Goal: Task Accomplishment & Management: Use online tool/utility

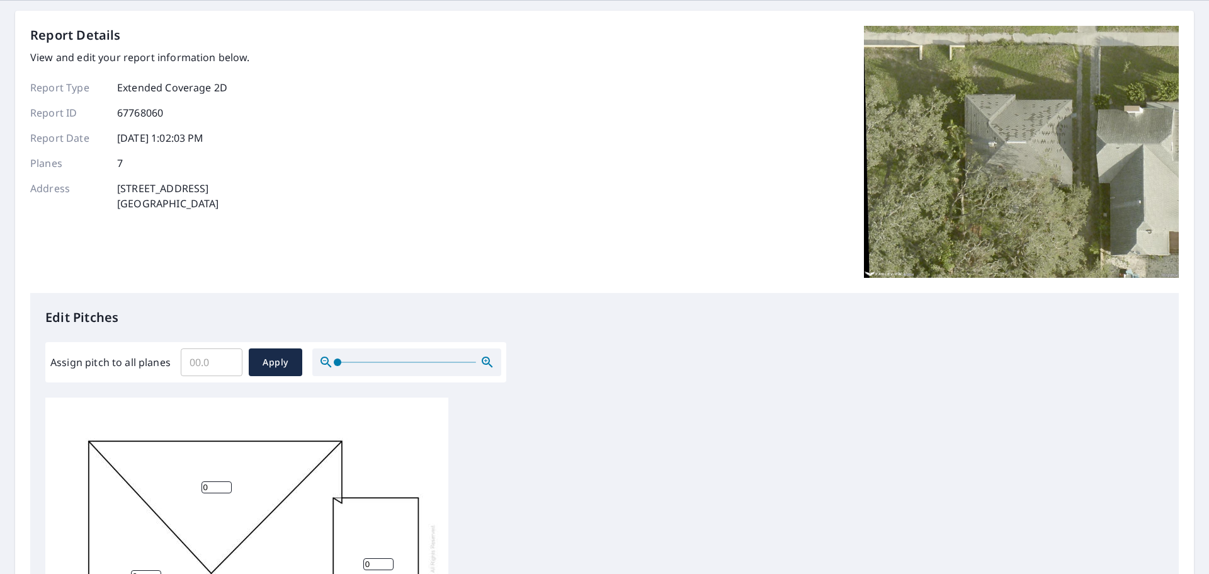
scroll to position [171, 0]
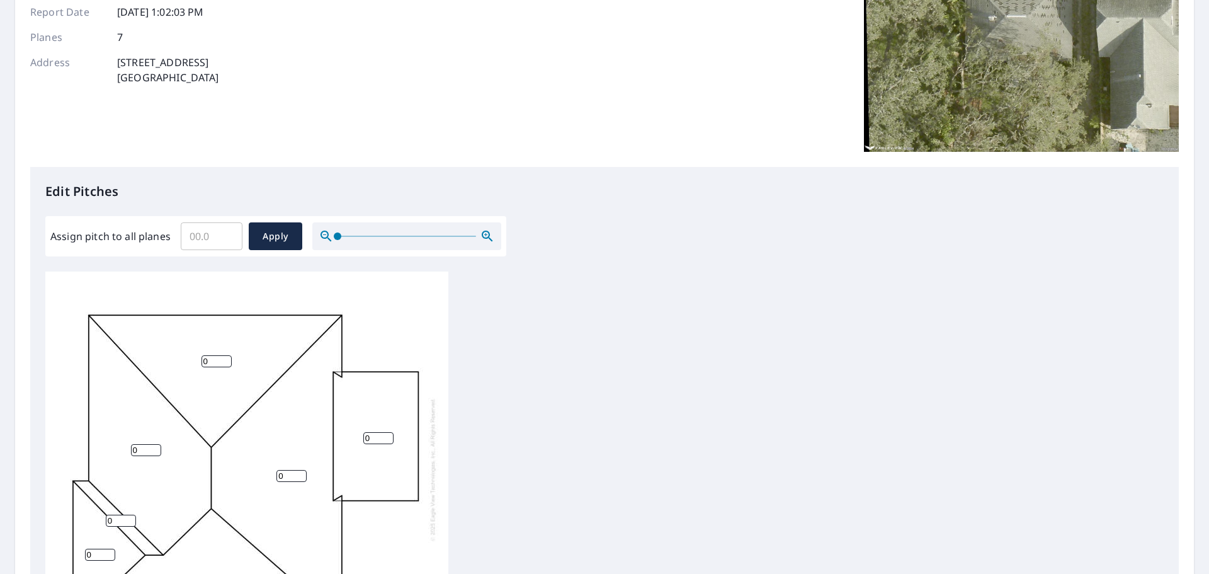
click at [198, 237] on input "Assign pitch to all planes" at bounding box center [212, 235] width 62 height 35
type input "3"
click at [261, 237] on span "Apply" at bounding box center [275, 237] width 33 height 16
type input "3"
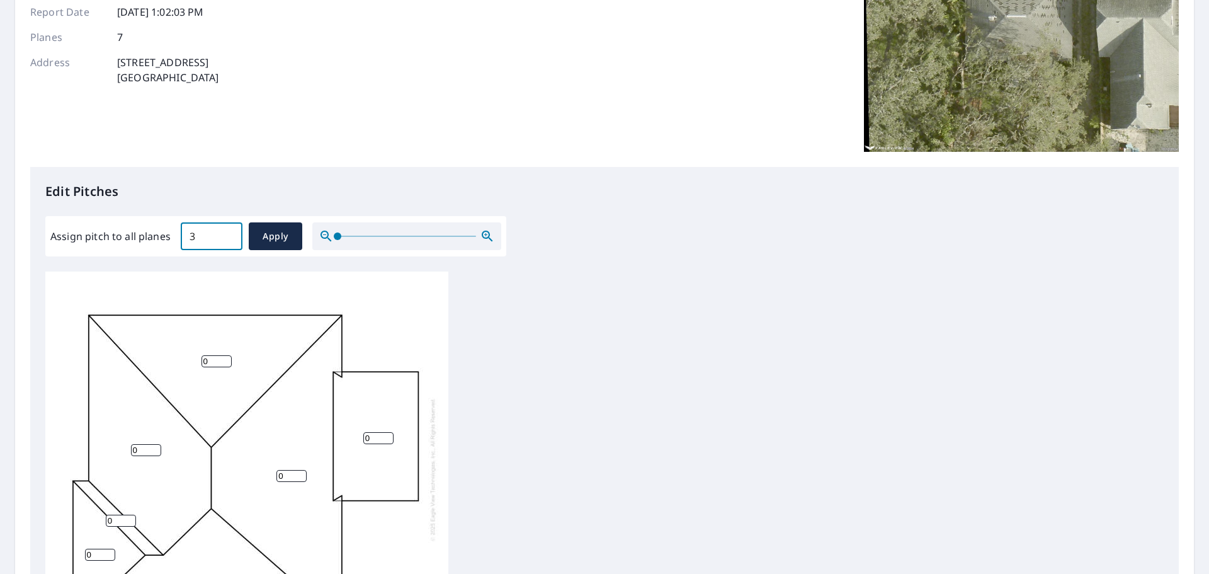
type input "3"
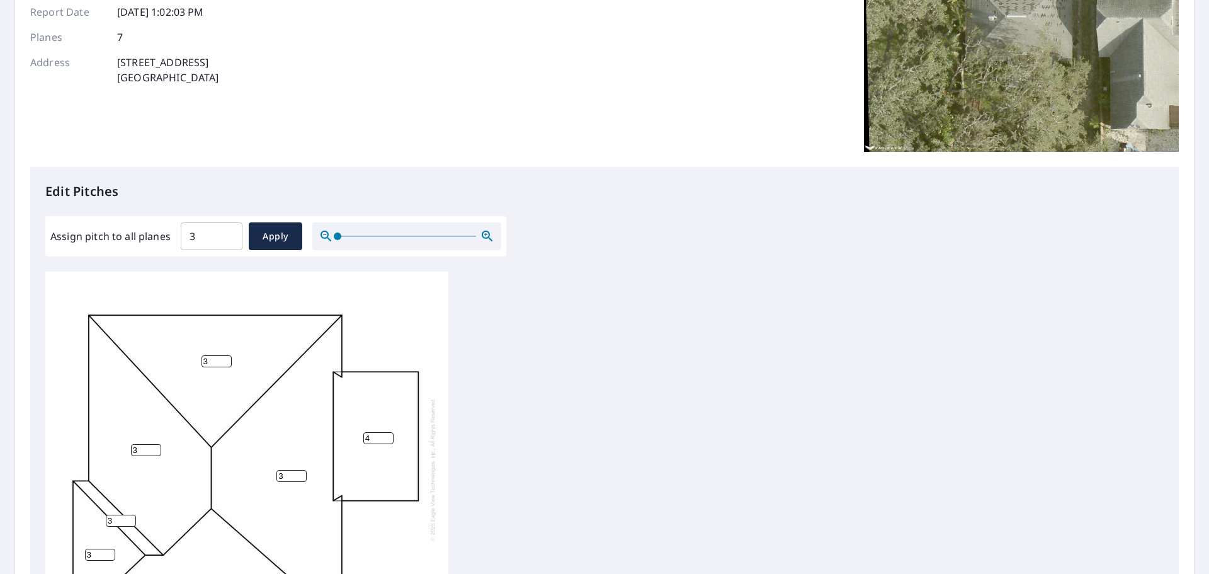
drag, startPoint x: 382, startPoint y: 434, endPoint x: 266, endPoint y: 426, distance: 116.8
click at [363, 432] on input "4" at bounding box center [378, 438] width 30 height 12
drag, startPoint x: 375, startPoint y: 441, endPoint x: 356, endPoint y: 438, distance: 19.2
click at [356, 438] on div "3 3 3 3 4 3 3" at bounding box center [246, 468] width 403 height 395
type input "0"
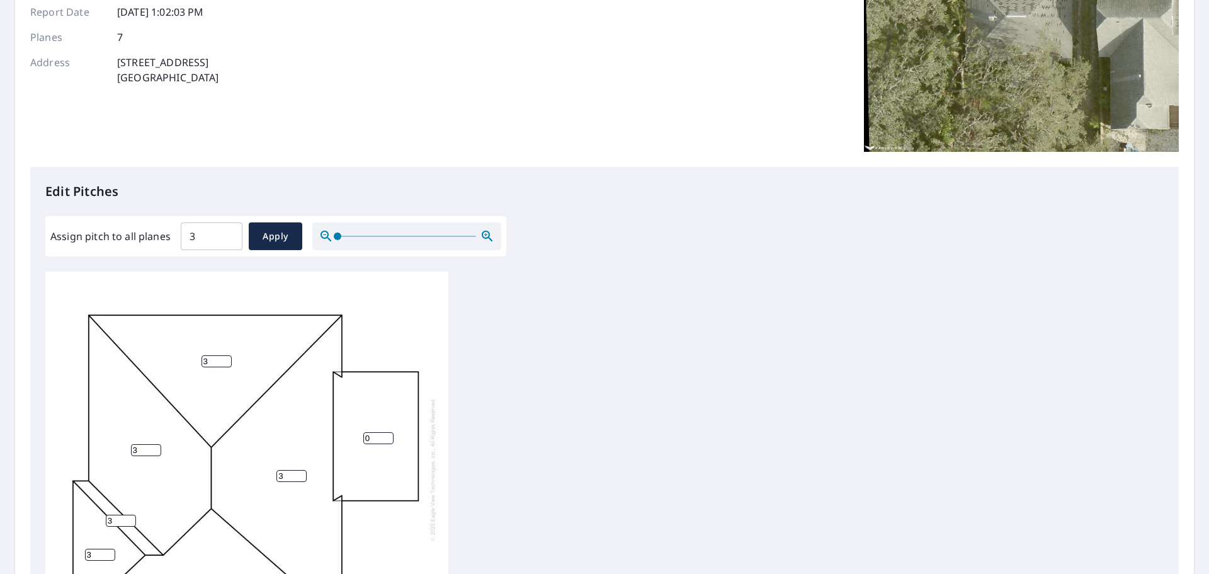
click at [619, 377] on div "3 3 3 3 0 3 3" at bounding box center [604, 468] width 1118 height 395
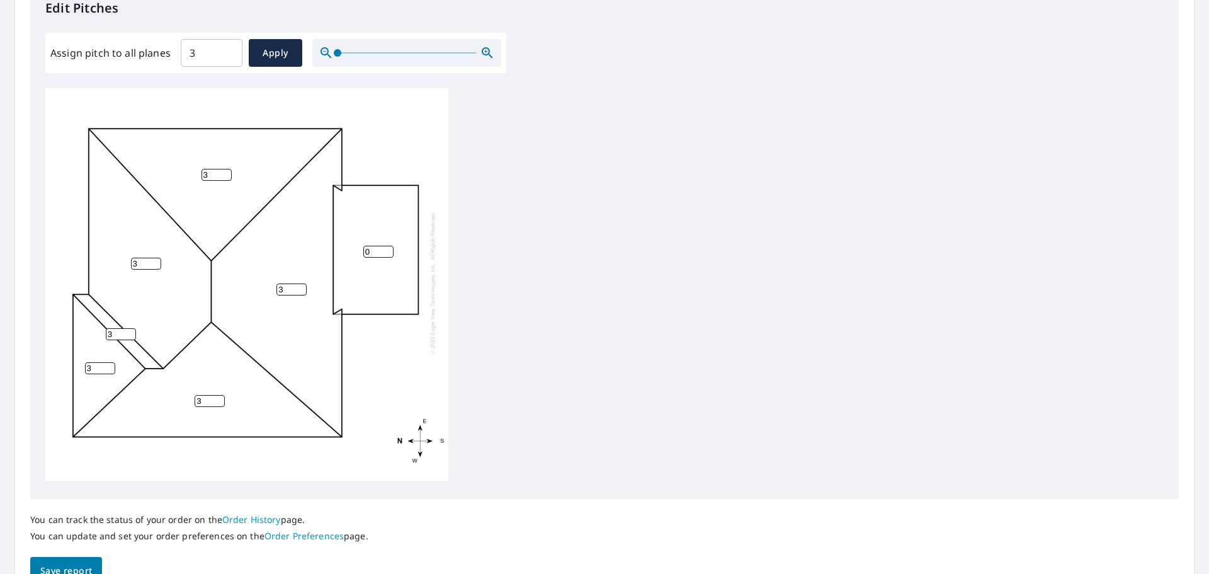
scroll to position [360, 0]
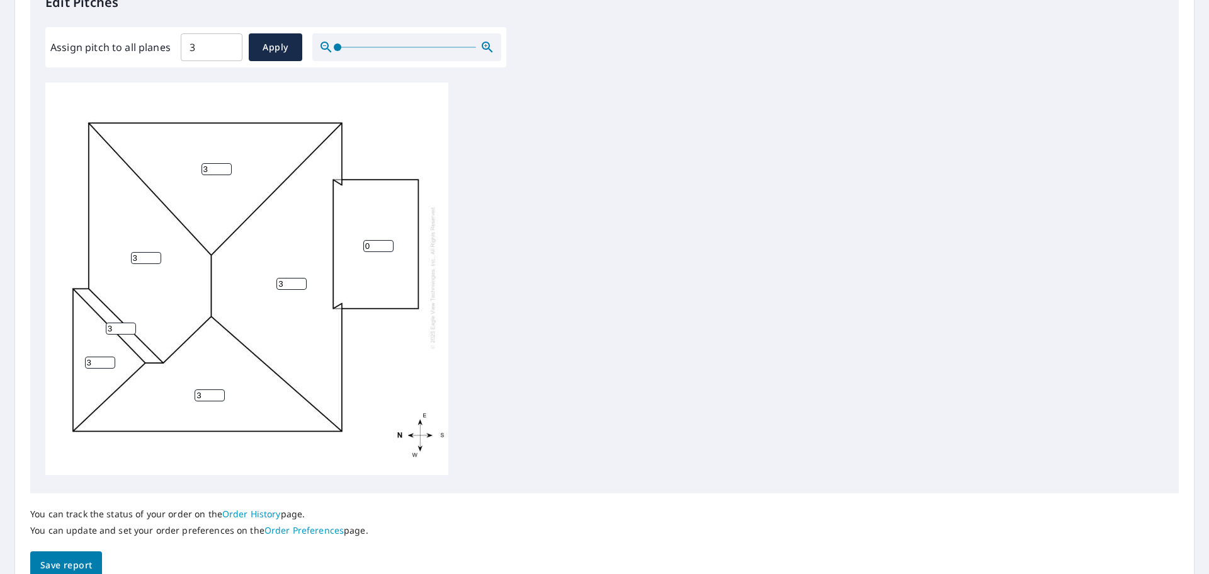
click at [81, 560] on span "Save report" at bounding box center [66, 565] width 52 height 16
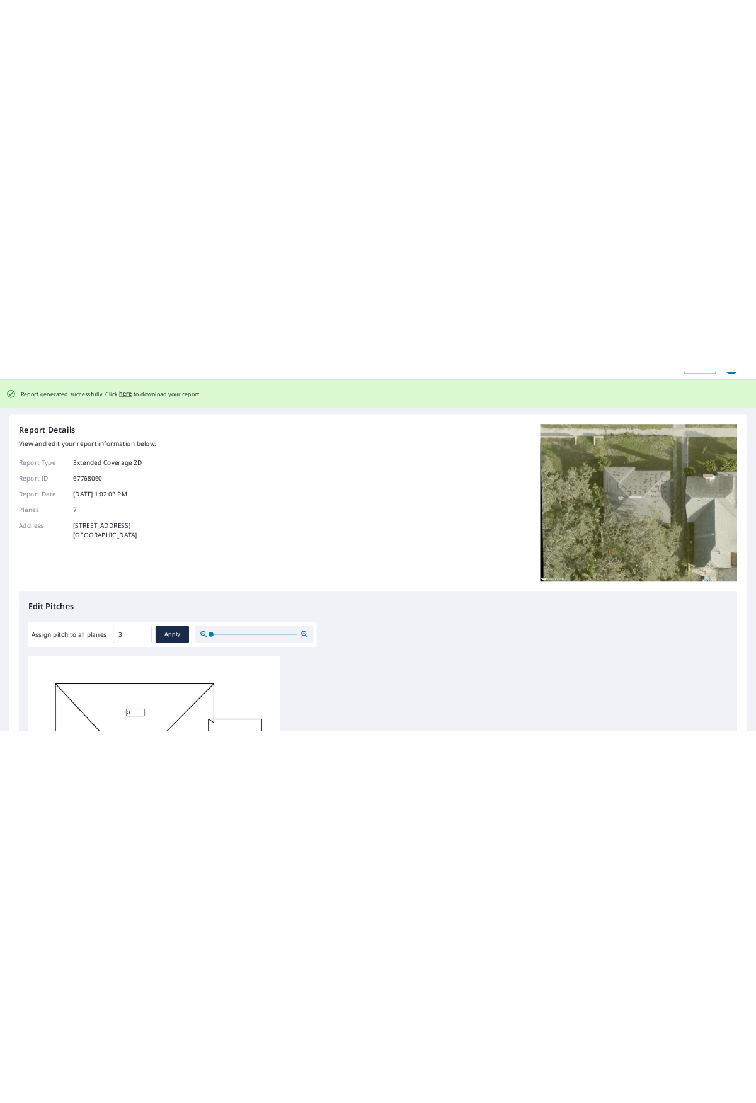
scroll to position [0, 0]
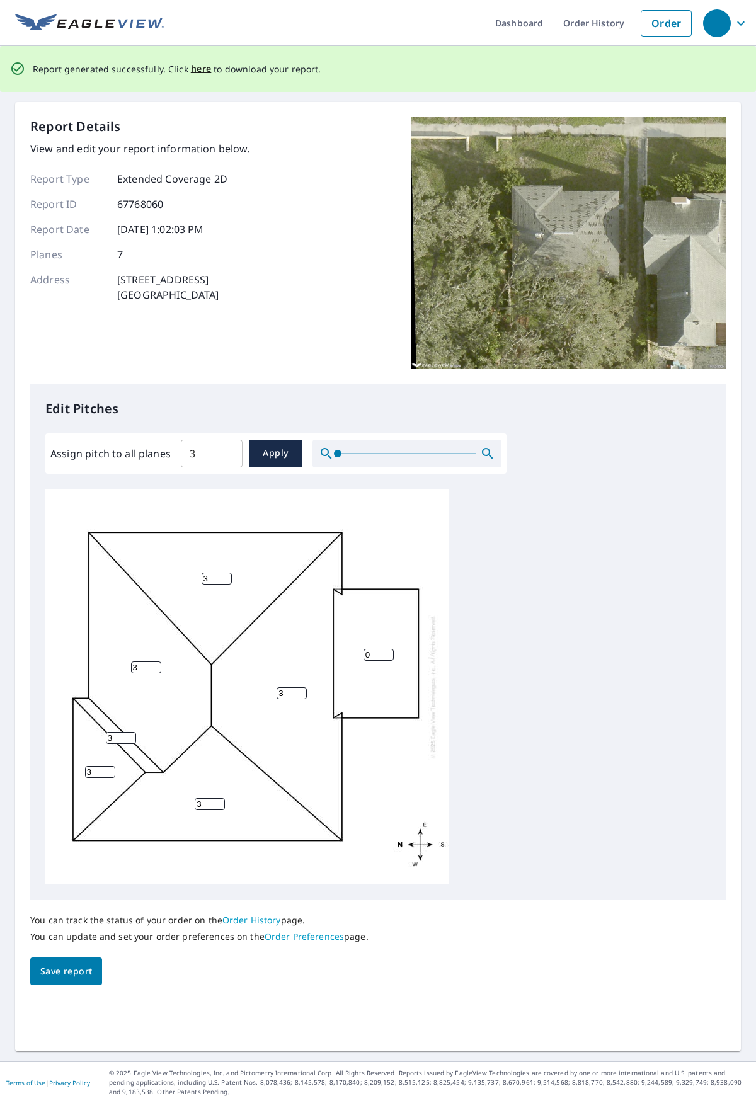
drag, startPoint x: 202, startPoint y: 67, endPoint x: 198, endPoint y: 95, distance: 28.7
click at [202, 67] on span "here" at bounding box center [201, 69] width 21 height 16
